Goal: Task Accomplishment & Management: Manage account settings

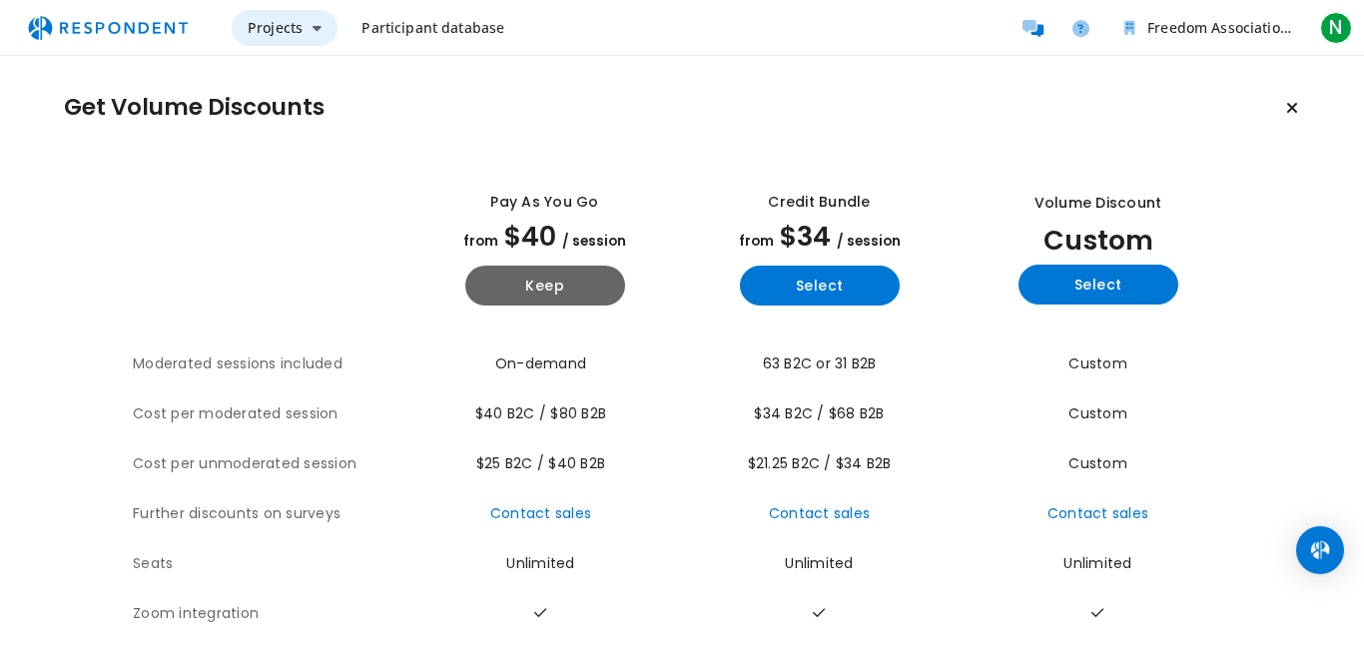
click at [315, 33] on icon "Main navigation" at bounding box center [316, 28] width 9 height 14
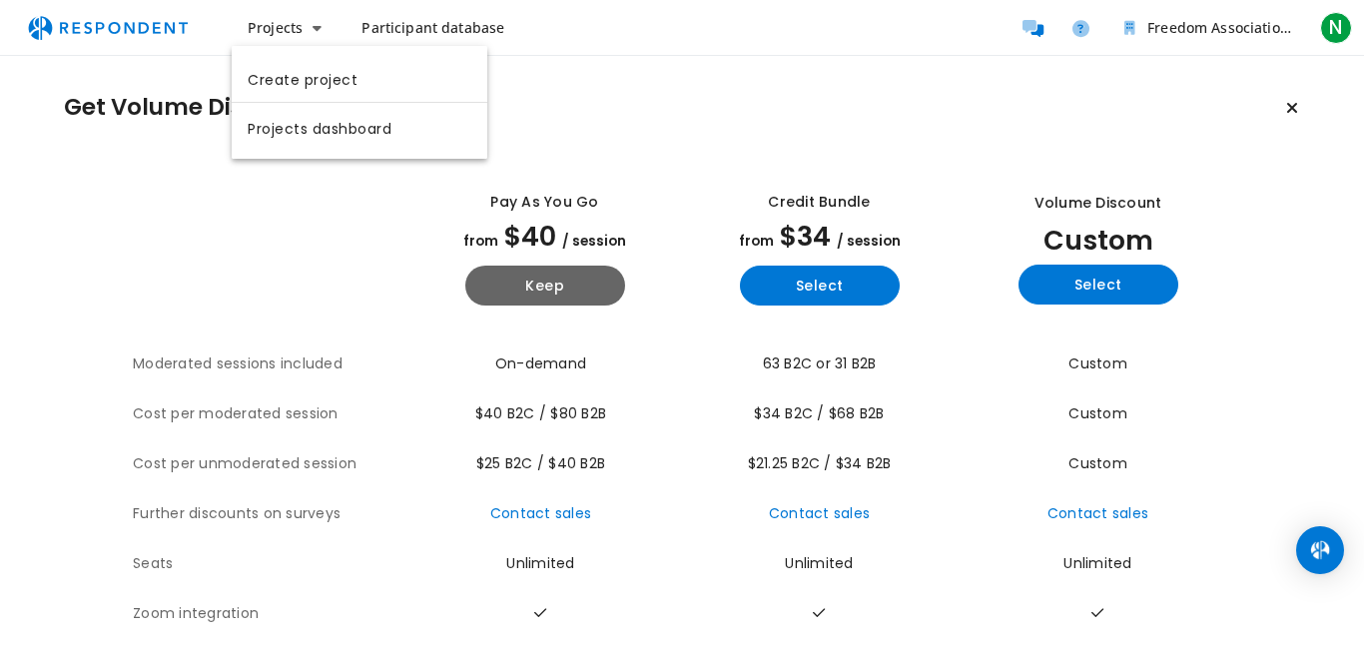
click at [411, 27] on md-backdrop at bounding box center [682, 327] width 1364 height 654
click at [390, 28] on span "Participant database" at bounding box center [432, 27] width 143 height 19
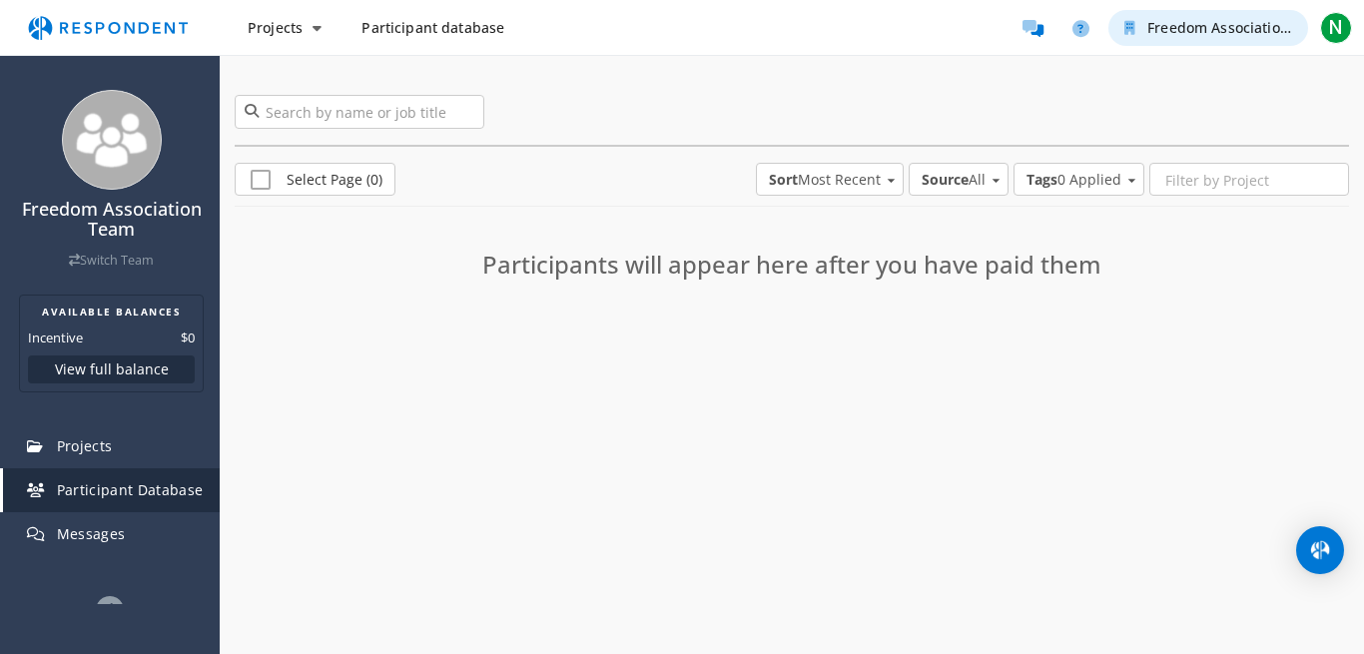
click at [1239, 31] on span "Freedom Association Team" at bounding box center [1238, 27] width 183 height 19
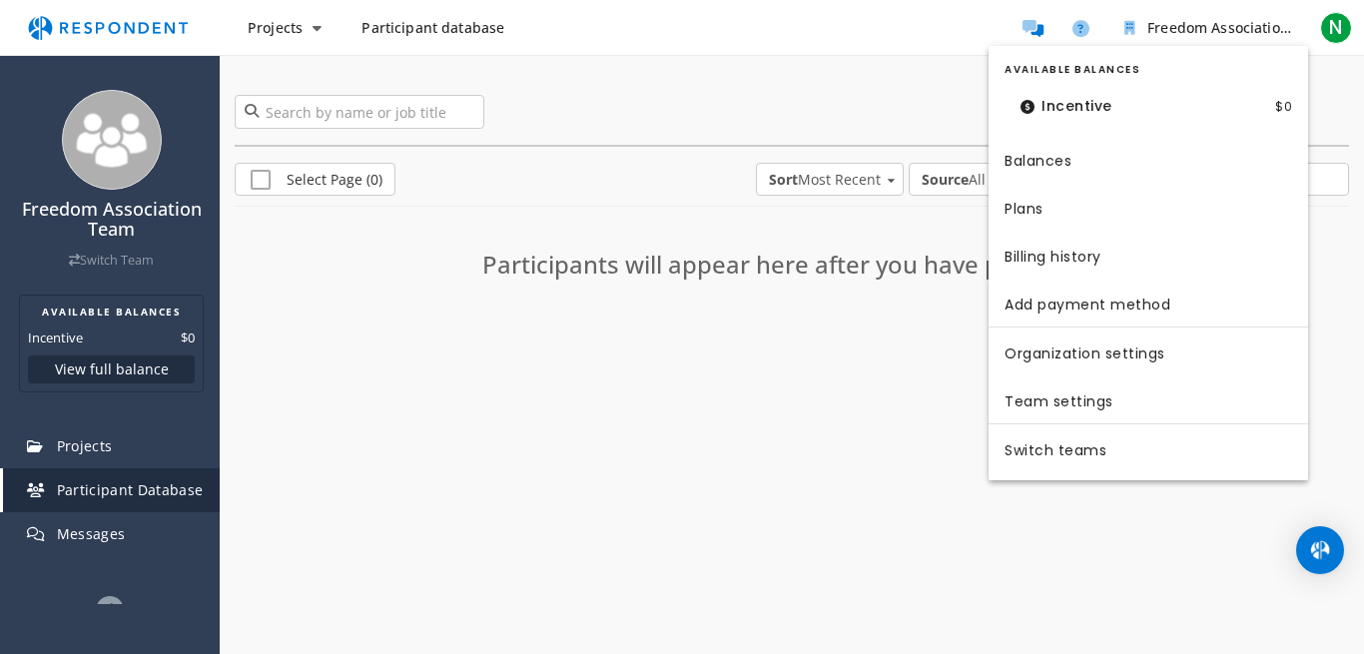
click at [1348, 17] on md-backdrop at bounding box center [682, 327] width 1364 height 654
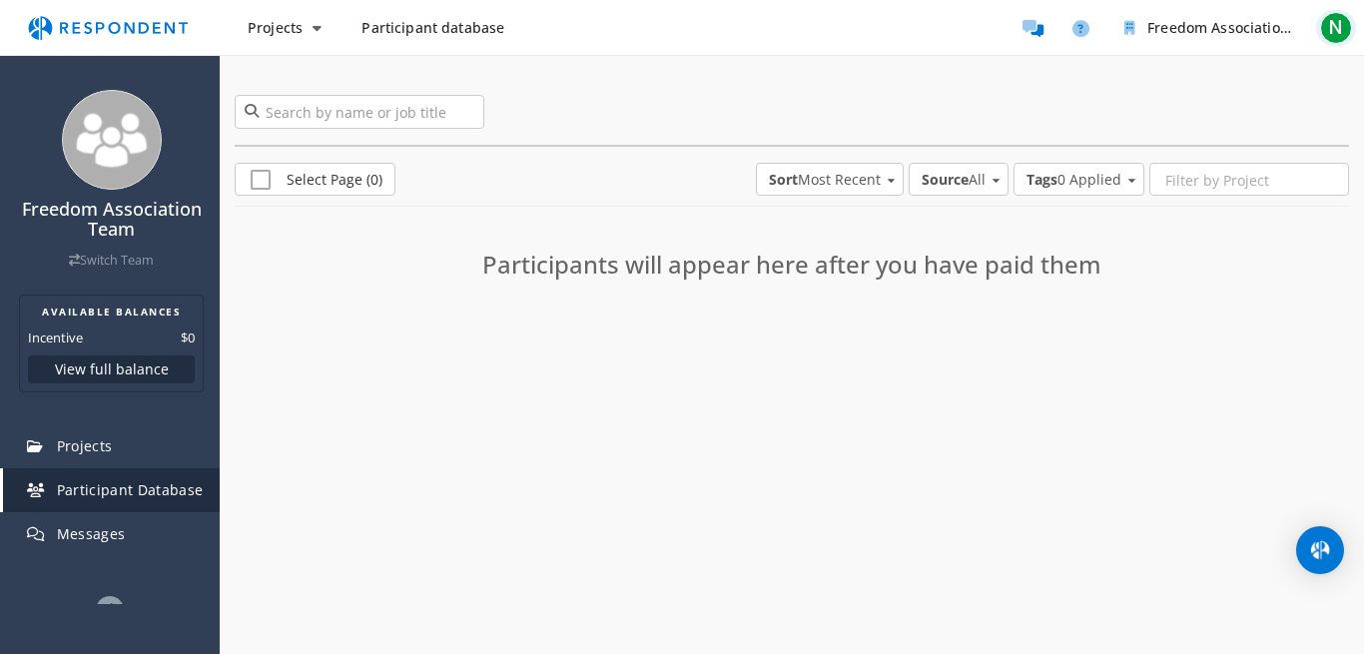
click at [1333, 32] on span "N" at bounding box center [1336, 28] width 32 height 32
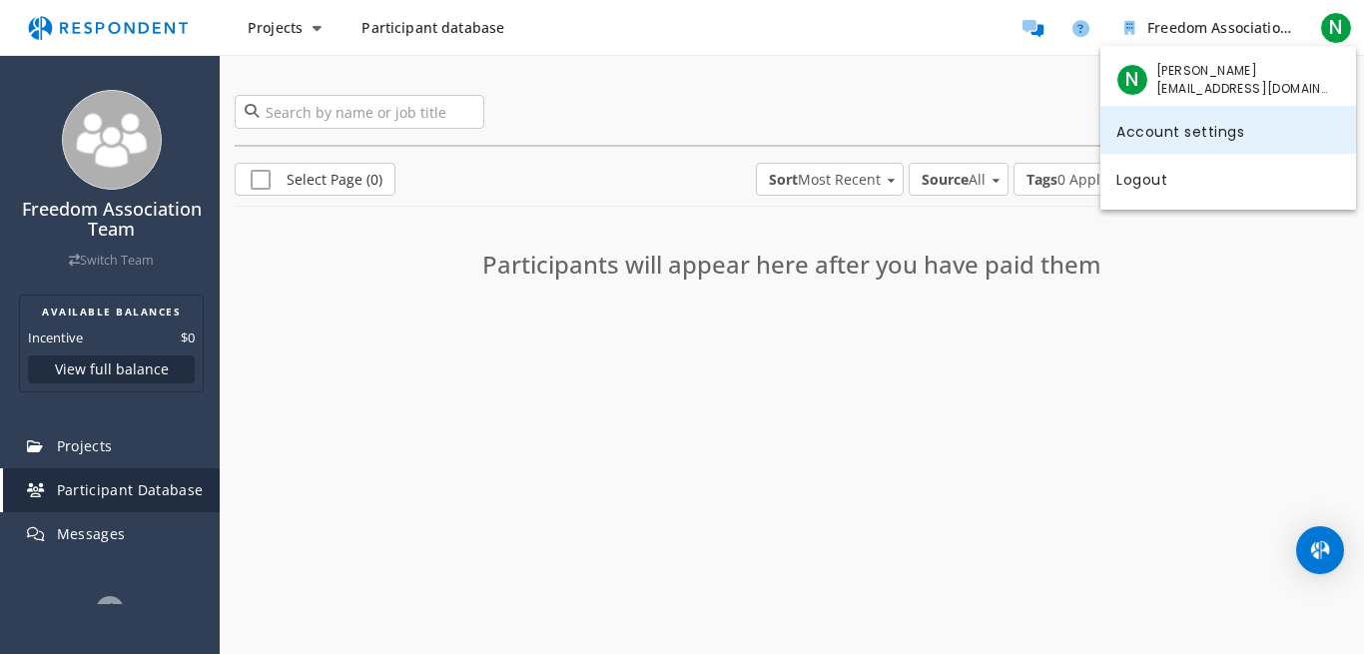
click at [1212, 142] on link "Account settings" at bounding box center [1228, 130] width 256 height 48
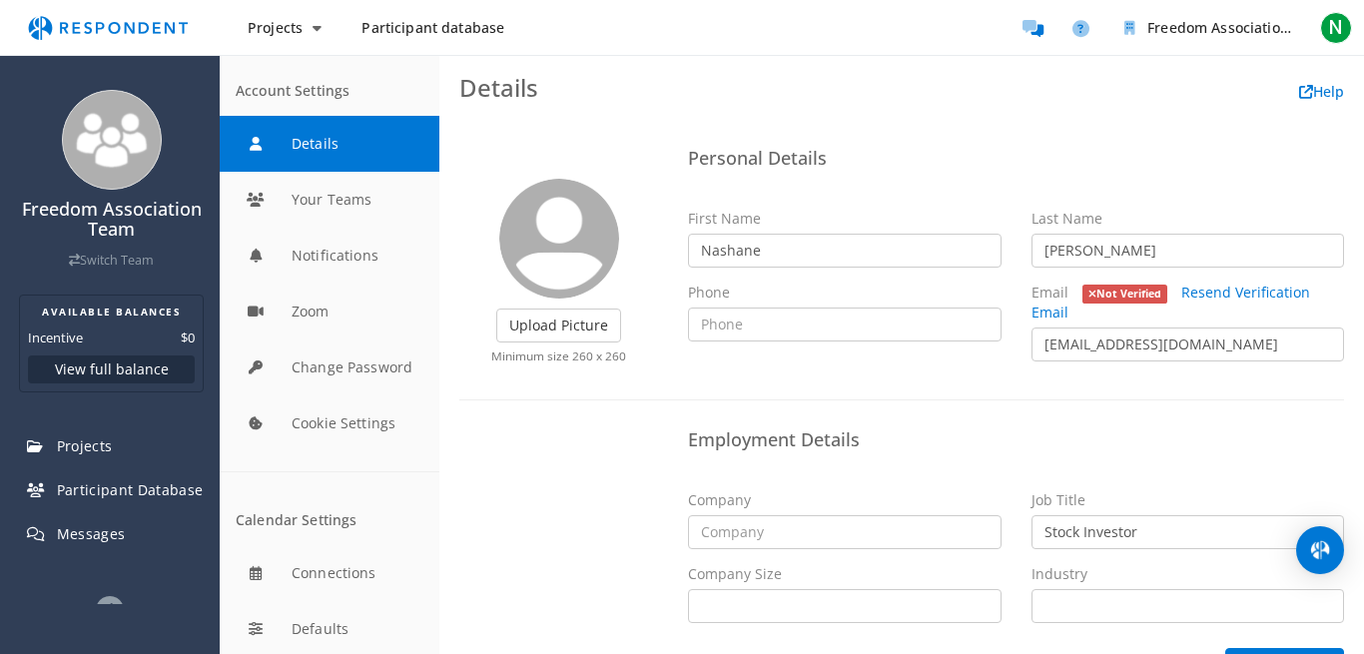
drag, startPoint x: 123, startPoint y: 484, endPoint x: 271, endPoint y: 262, distance: 267.2
click at [220, 262] on nav "Freedom Association Team Switch Team AVAILABLE BALANCES Incentive $0 View full …" at bounding box center [110, 342] width 220 height 524
click at [1330, 33] on span "N" at bounding box center [1336, 28] width 32 height 32
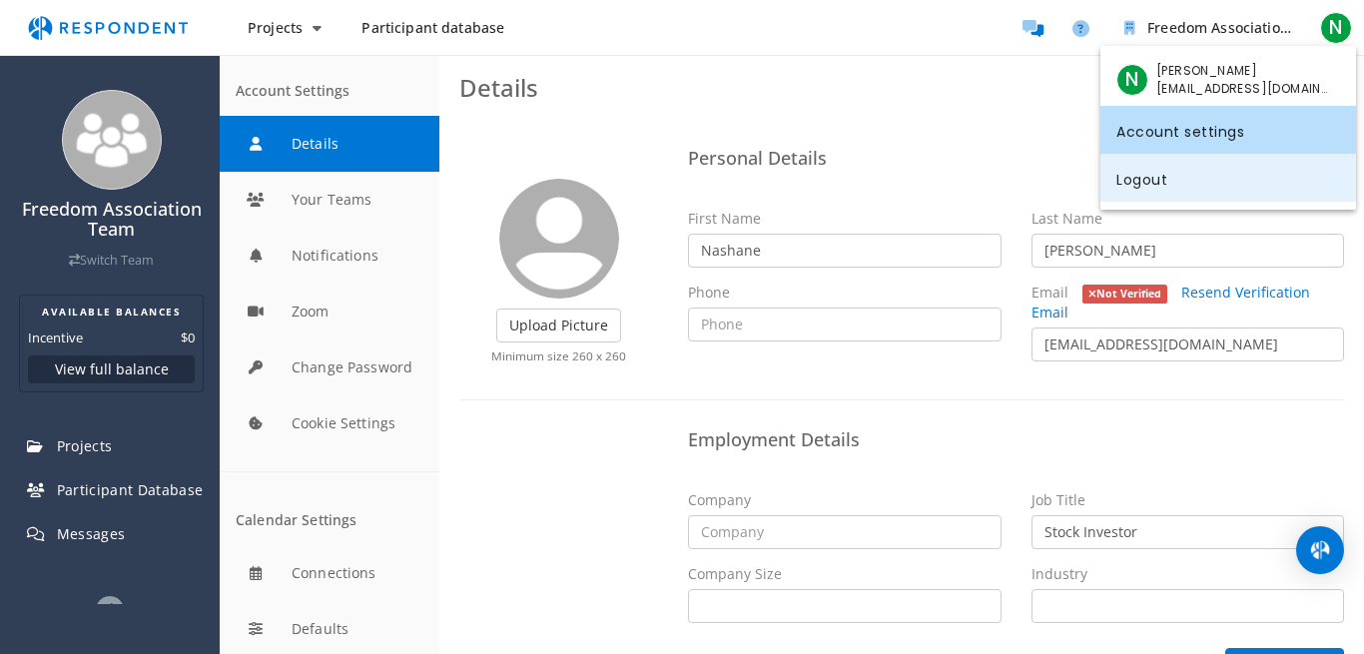
click at [1134, 186] on link "Logout" at bounding box center [1228, 178] width 256 height 48
